Goal: Task Accomplishment & Management: Complete application form

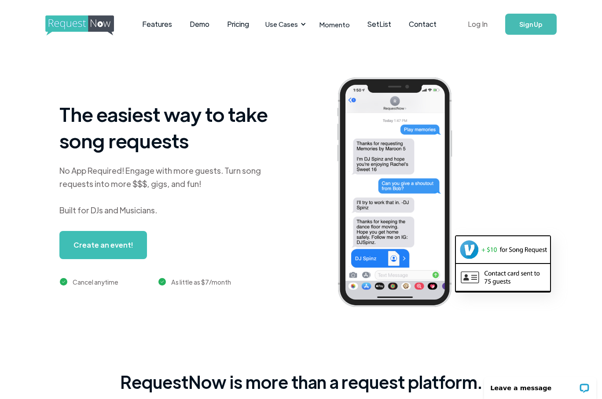
click at [477, 24] on link "Log In" at bounding box center [477, 24] width 37 height 31
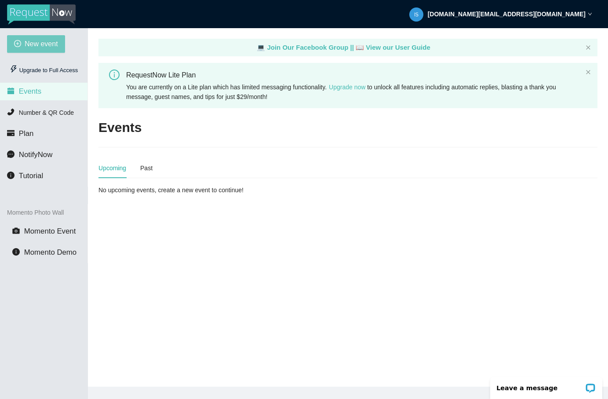
click at [39, 45] on span "New event" at bounding box center [41, 43] width 33 height 11
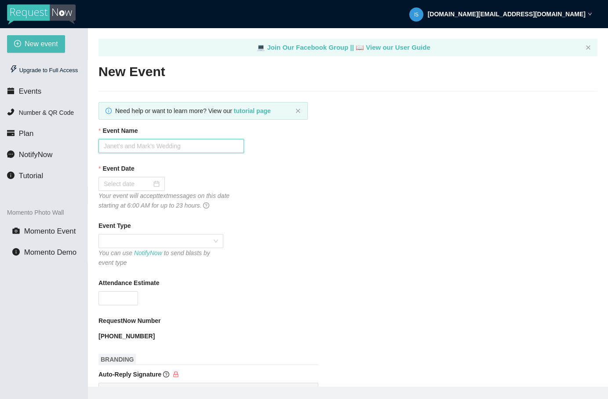
click at [187, 153] on input "Event Name" at bounding box center [172, 146] width 146 height 14
type input "Jaslynn's Sweet 16"
click at [161, 184] on div at bounding box center [132, 184] width 66 height 14
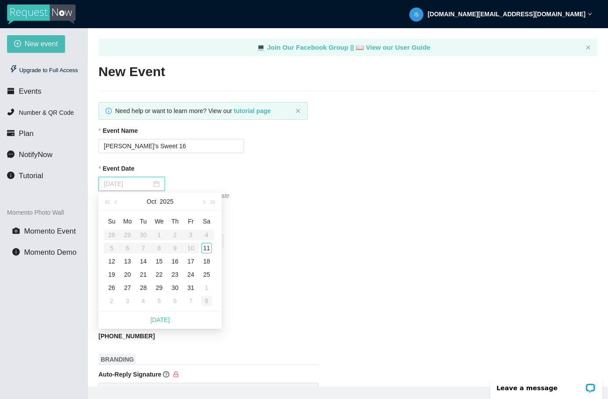
type input "11/08/2025"
type input "10/11/2025"
click at [209, 246] on div "11" at bounding box center [206, 248] width 11 height 11
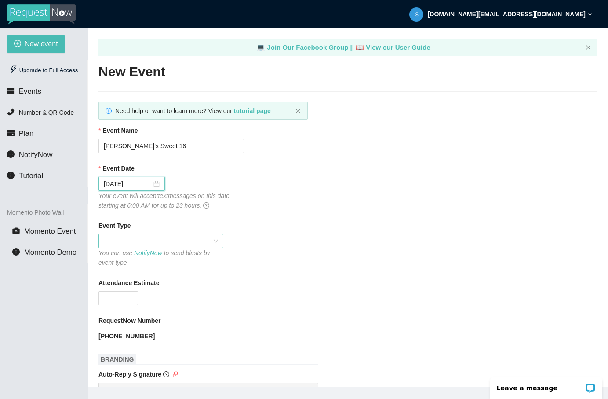
click at [211, 242] on span at bounding box center [161, 240] width 114 height 13
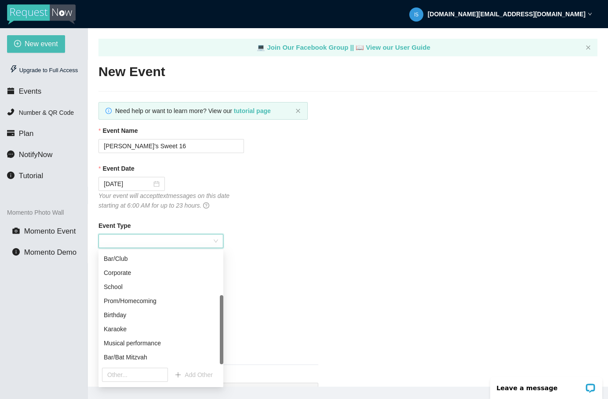
scroll to position [28, 0]
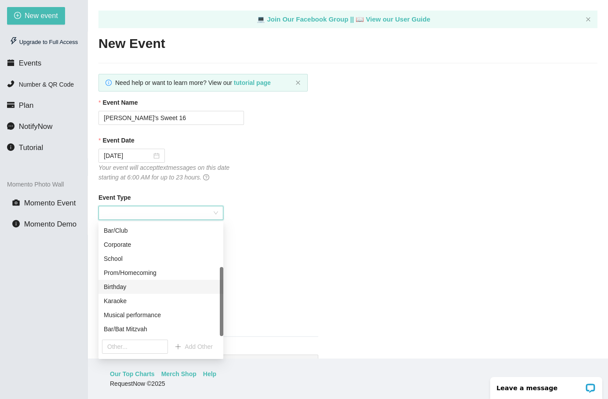
click at [168, 293] on div "Birthday" at bounding box center [161, 287] width 125 height 14
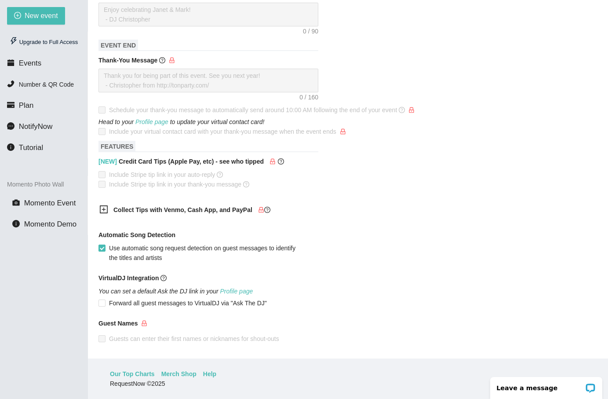
scroll to position [390, 0]
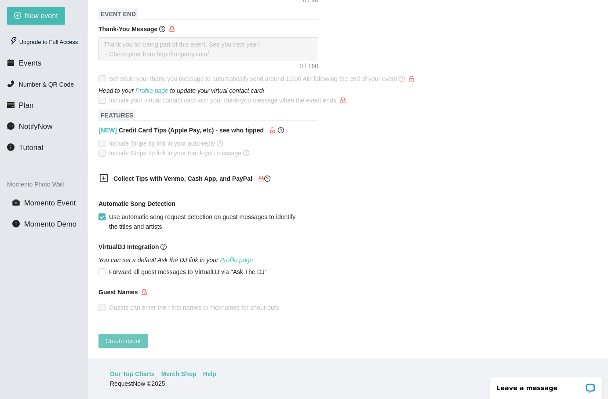
click at [125, 336] on span "Create event" at bounding box center [123, 341] width 35 height 10
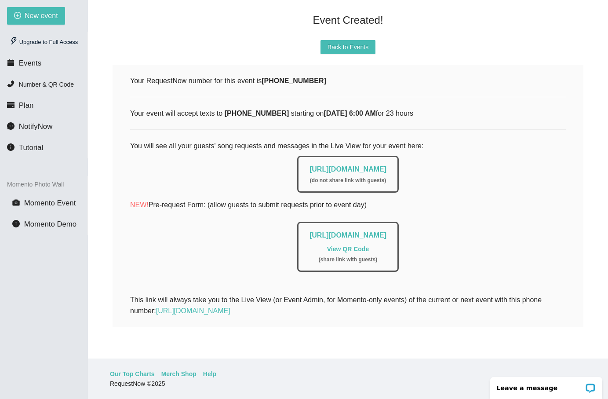
scroll to position [94, 0]
click at [351, 245] on link "View QR Code" at bounding box center [348, 248] width 42 height 7
